Goal: Use online tool/utility: Utilize a website feature to perform a specific function

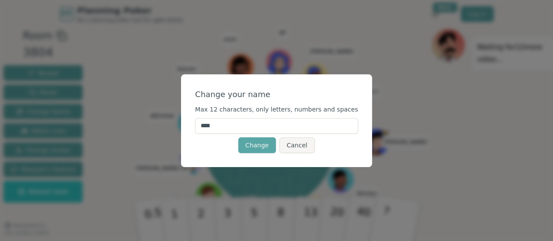
click at [308, 126] on input "****" at bounding box center [276, 126] width 163 height 16
type input "*"
type input "*******"
click at [258, 147] on button "Change" at bounding box center [257, 145] width 38 height 16
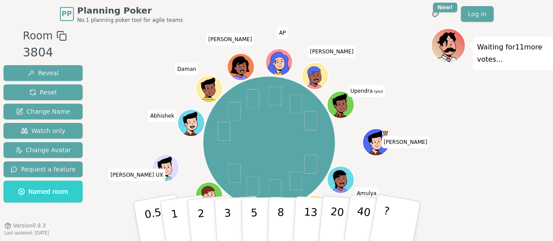
scroll to position [27, 0]
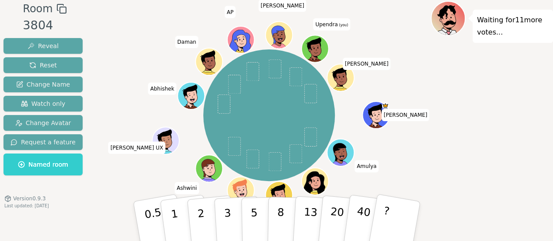
click at [490, 104] on div "Waiting for 11 more votes..." at bounding box center [491, 121] width 122 height 240
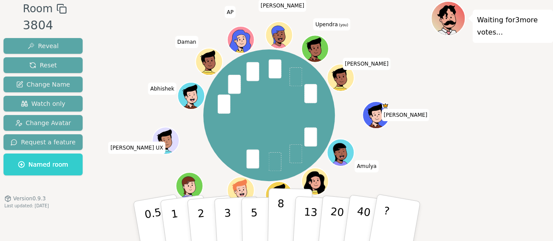
click at [283, 211] on button "8" at bounding box center [289, 221] width 45 height 66
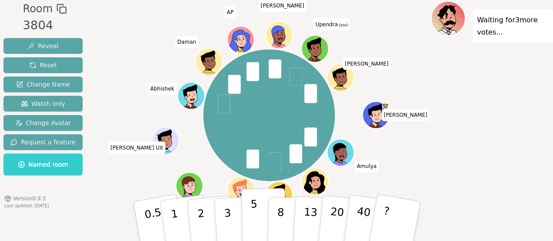
click at [256, 209] on button "5" at bounding box center [263, 221] width 45 height 66
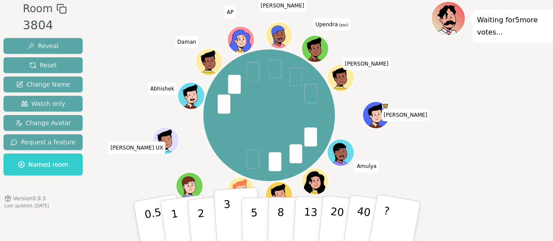
click at [229, 219] on p "3" at bounding box center [228, 222] width 10 height 48
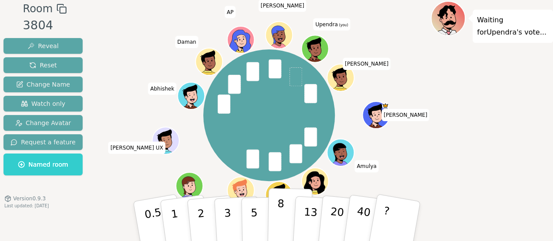
click at [279, 209] on p "8" at bounding box center [279, 220] width 7 height 47
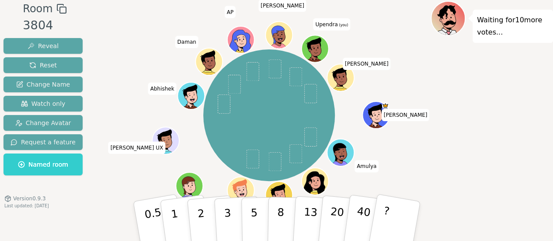
click at [490, 83] on div "Waiting for 10 more votes..." at bounding box center [491, 121] width 122 height 240
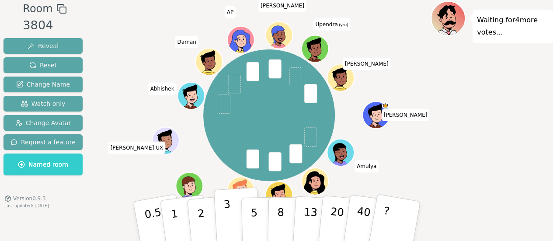
click at [224, 225] on p "3" at bounding box center [228, 222] width 10 height 48
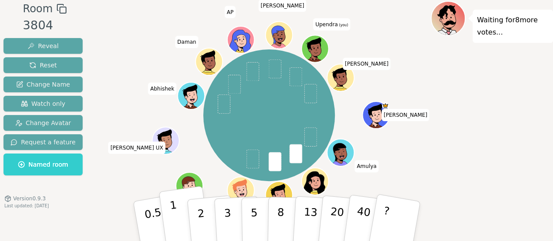
click at [180, 209] on button "1" at bounding box center [185, 221] width 52 height 71
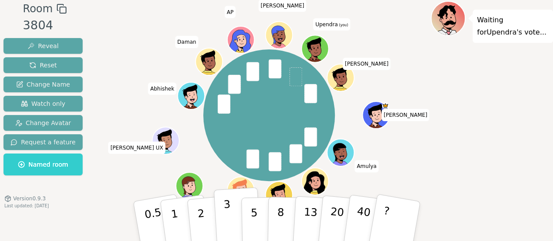
click at [230, 209] on button "3" at bounding box center [237, 221] width 48 height 68
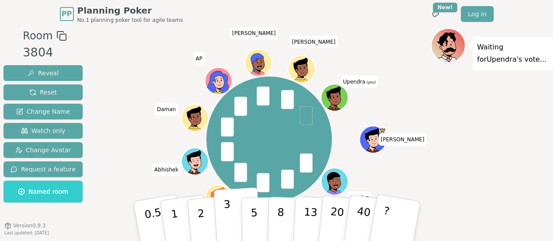
click at [221, 210] on button "3" at bounding box center [237, 221] width 48 height 68
